Goal: Task Accomplishment & Management: Use online tool/utility

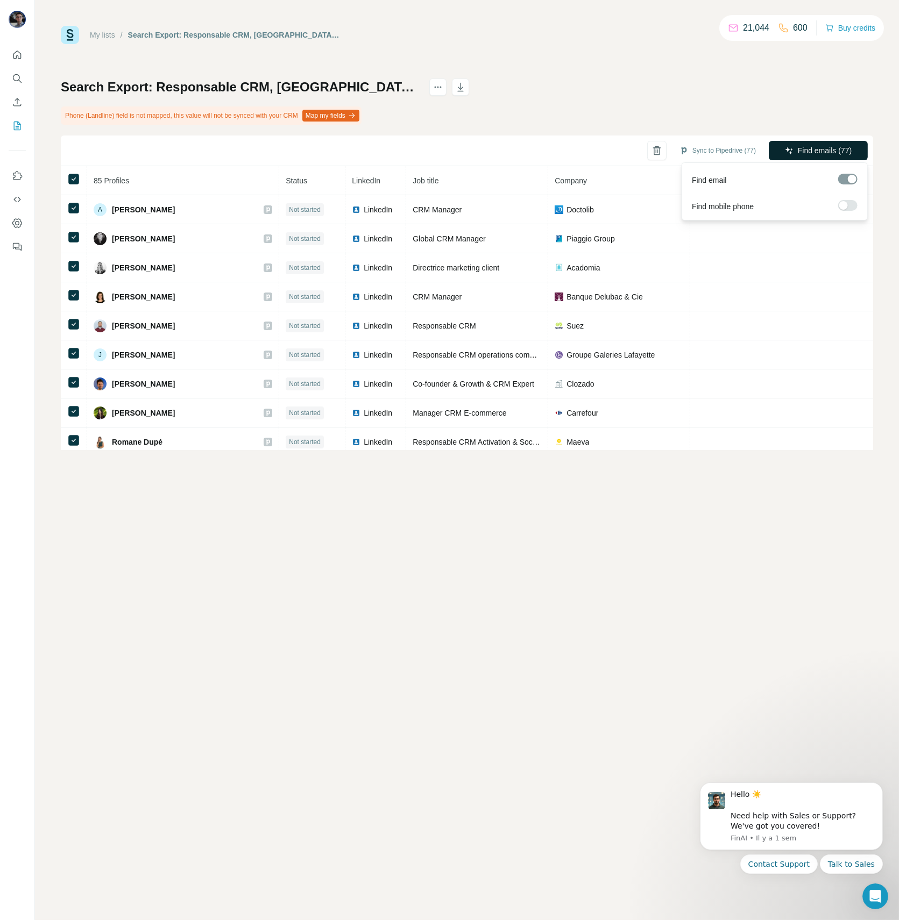
click at [817, 150] on span "Find emails (77)" at bounding box center [825, 150] width 54 height 11
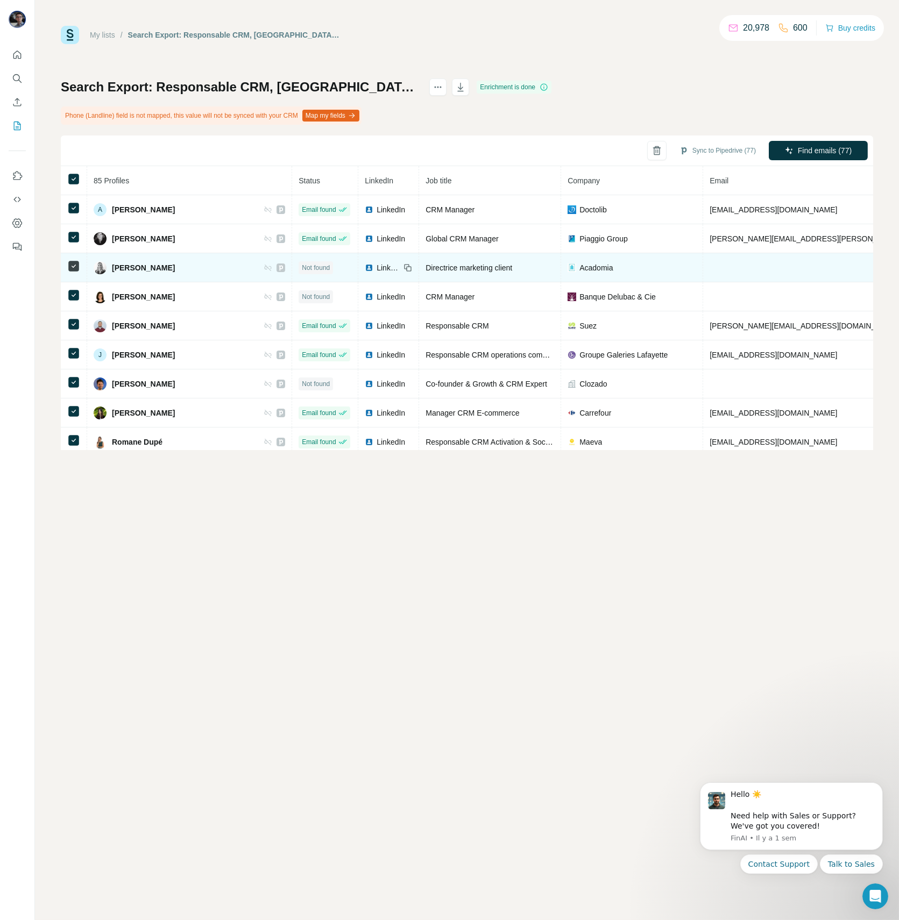
click at [377, 266] on span "LinkedIn" at bounding box center [389, 267] width 24 height 11
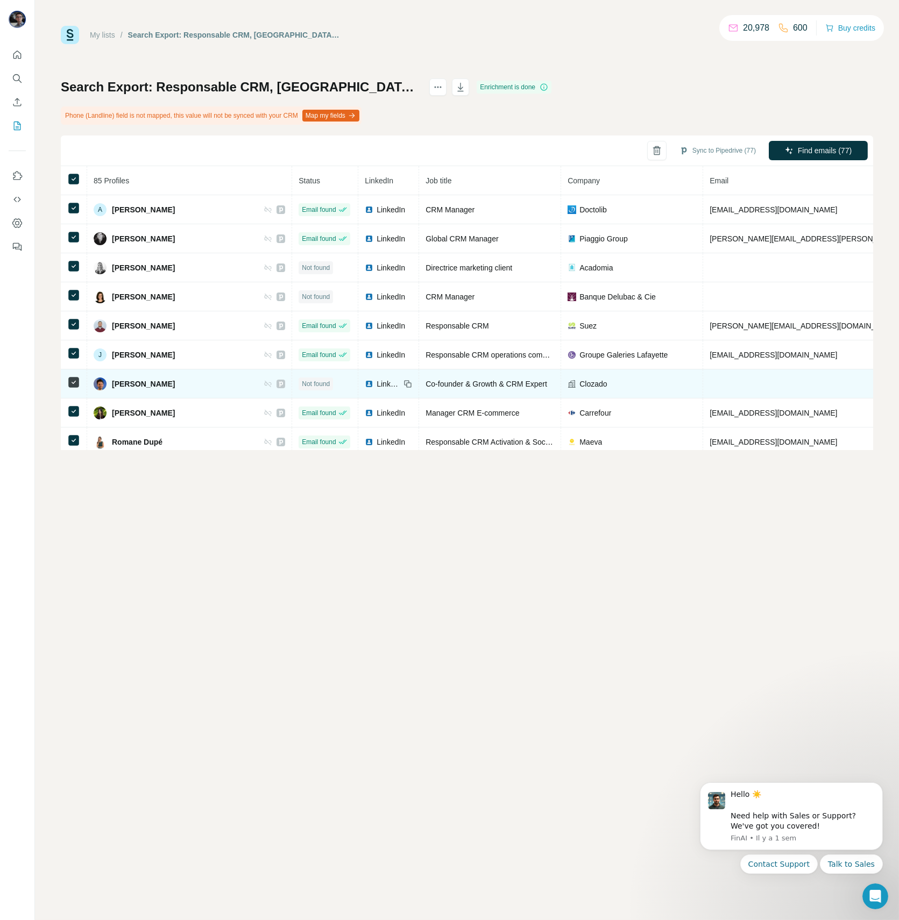
click at [377, 382] on span "LinkedIn" at bounding box center [389, 384] width 24 height 11
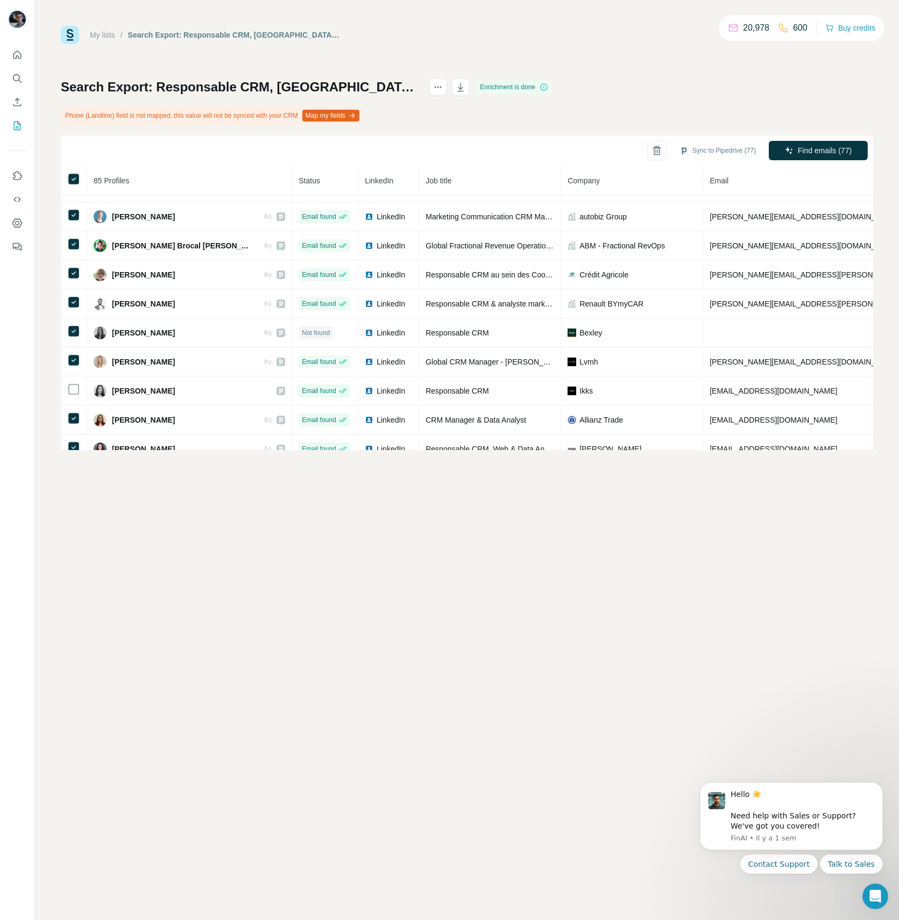
scroll to position [257, 0]
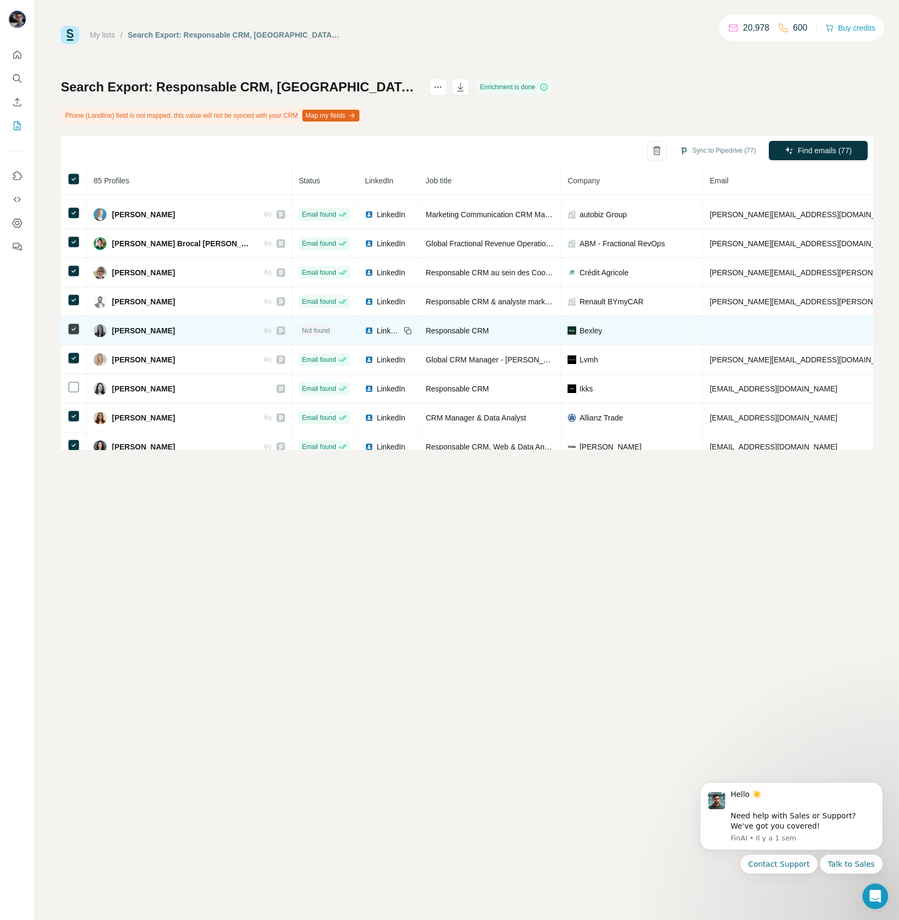
click at [377, 326] on span "LinkedIn" at bounding box center [389, 330] width 24 height 11
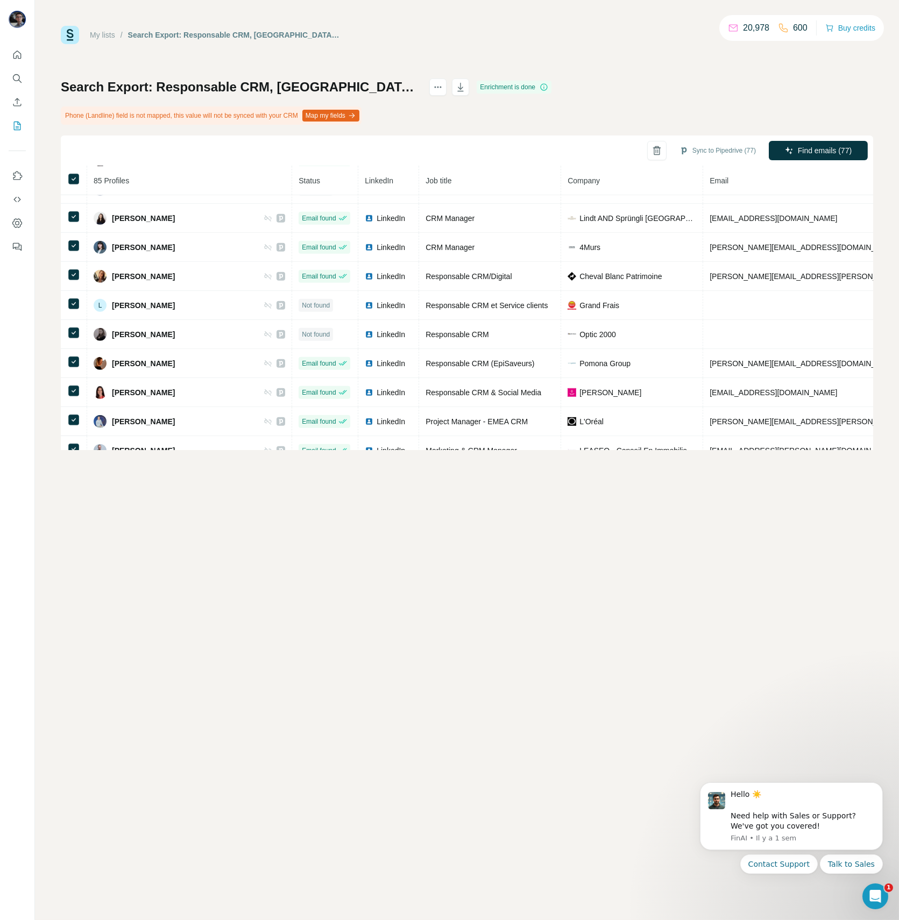
scroll to position [1212, 0]
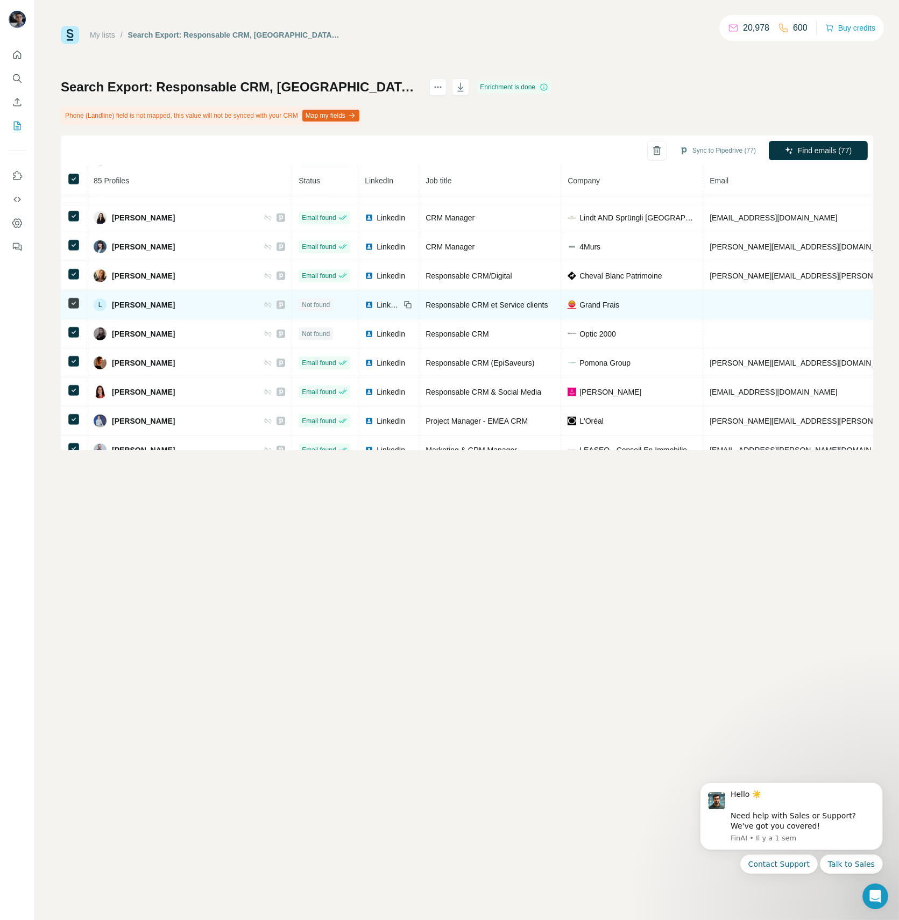
click at [377, 300] on span "LinkedIn" at bounding box center [389, 305] width 24 height 11
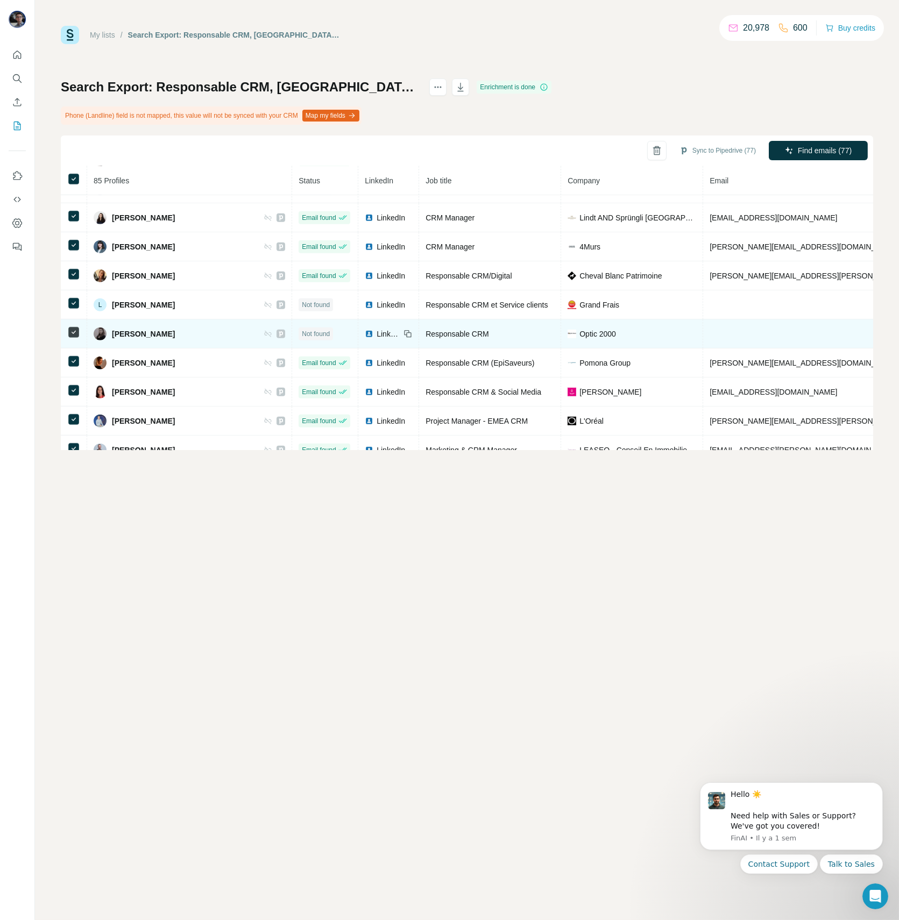
click at [377, 329] on span "LinkedIn" at bounding box center [389, 334] width 24 height 11
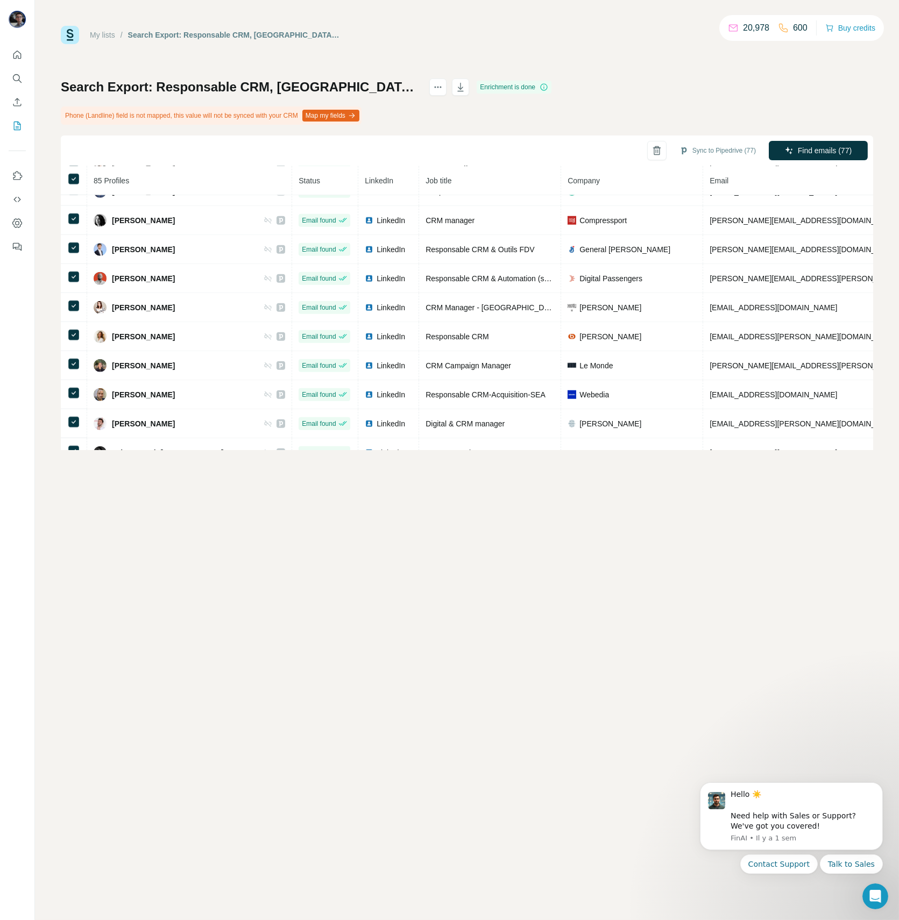
scroll to position [2192, 0]
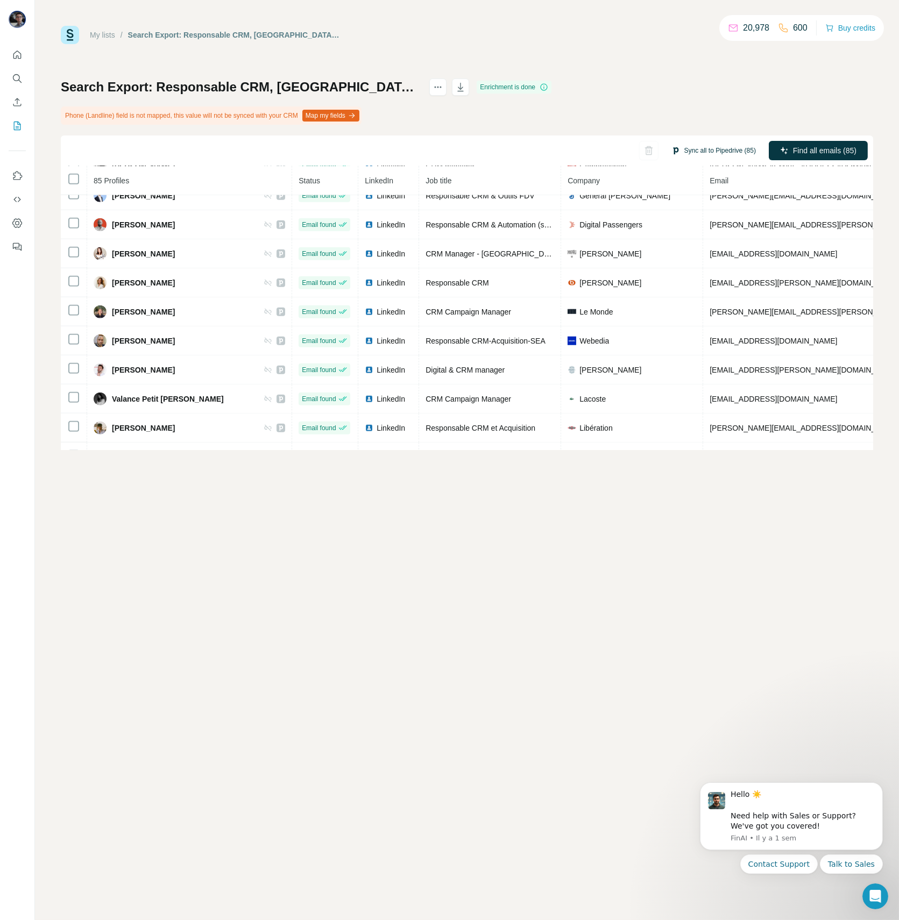
click at [722, 155] on button "Sync all to Pipedrive (85)" at bounding box center [714, 151] width 100 height 16
click at [701, 224] on button "Sync all to Pipedrive" at bounding box center [699, 232] width 119 height 22
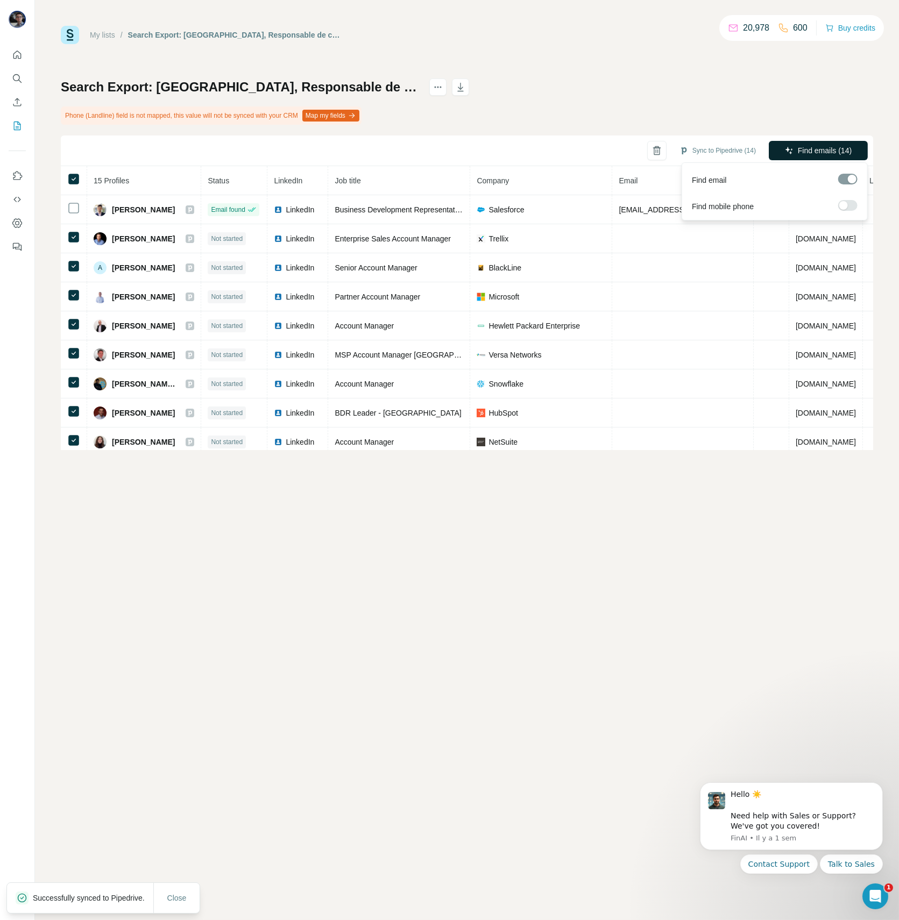
click at [805, 156] on button "Find emails (14)" at bounding box center [818, 150] width 99 height 19
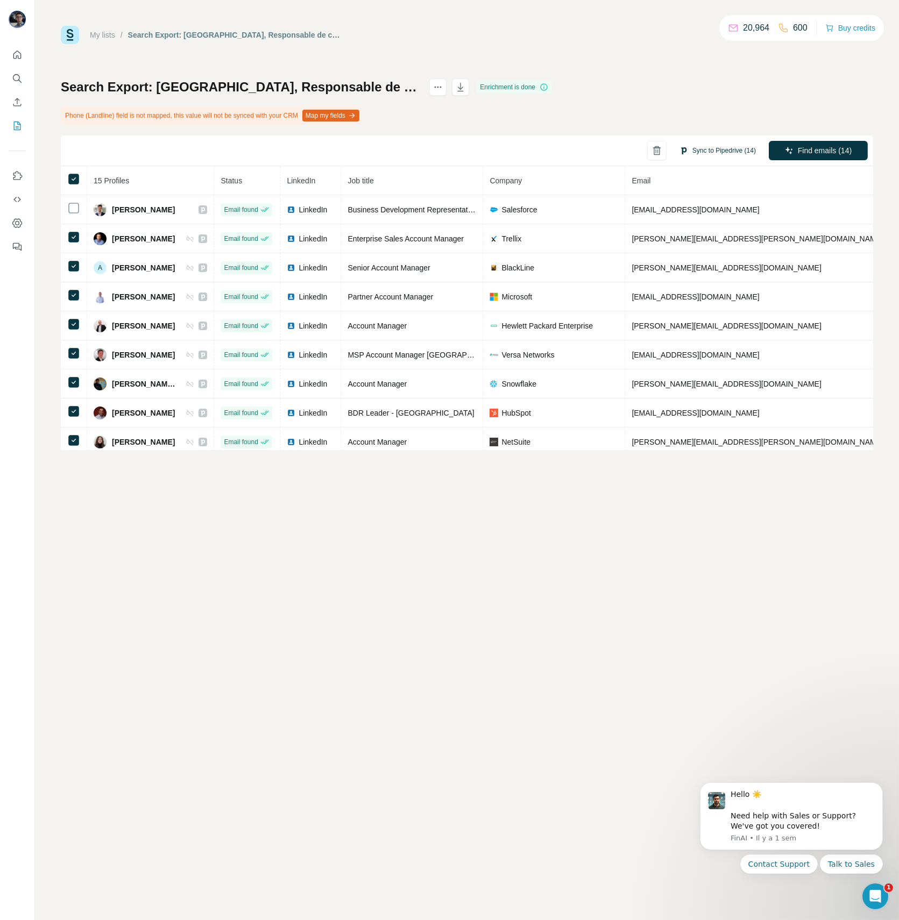
click at [710, 149] on button "Sync to Pipedrive (14)" at bounding box center [717, 151] width 91 height 16
click at [714, 155] on button "Sync all to Pipedrive (15)" at bounding box center [714, 151] width 100 height 16
click at [697, 229] on button "Sync all to Pipedrive" at bounding box center [699, 232] width 119 height 22
